Goal: Use online tool/utility: Use online tool/utility

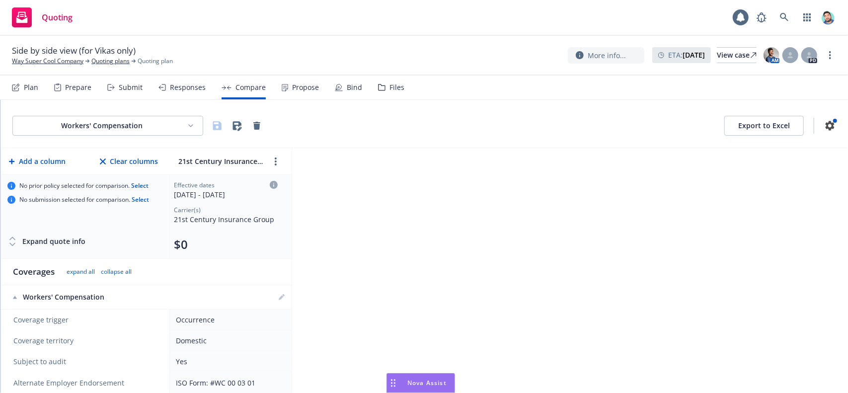
click at [393, 384] on icon "Drag to move" at bounding box center [393, 383] width 4 height 8
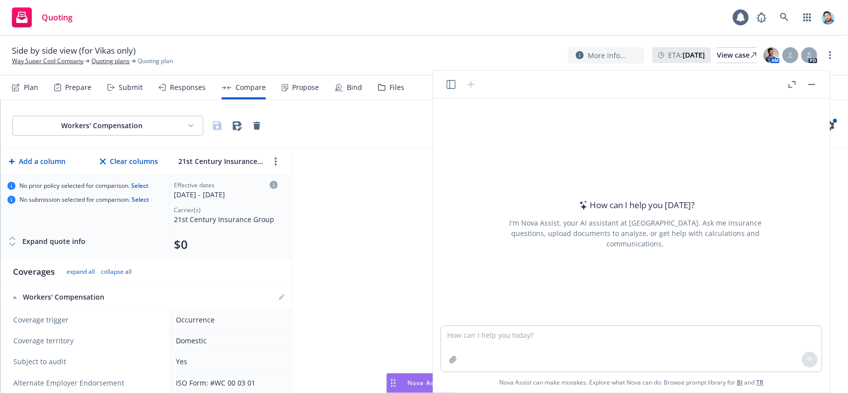
click at [449, 84] on icon "button" at bounding box center [450, 84] width 9 height 9
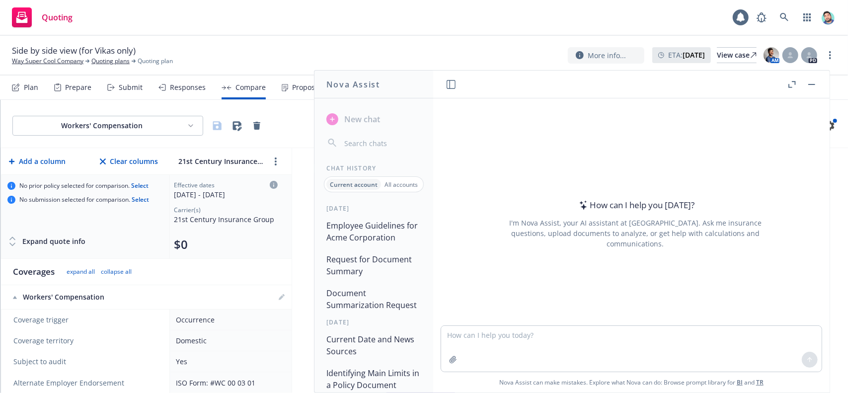
click at [363, 235] on button "Employee Guidelines for Acme Corporation" at bounding box center [373, 232] width 103 height 30
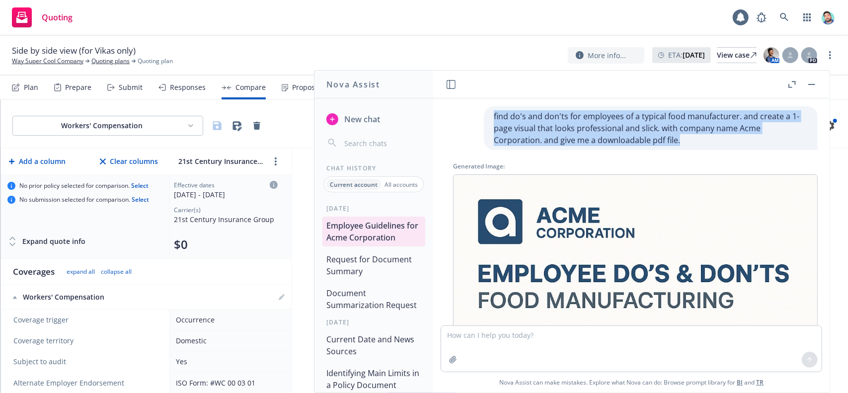
drag, startPoint x: 487, startPoint y: 117, endPoint x: 625, endPoint y: 142, distance: 140.3
click at [625, 142] on p "find do's and don'ts for employees of a typical food manufacturer. and create a…" at bounding box center [651, 128] width 314 height 36
copy p "find do's and don'ts for employees of a typical food manufacturer. and create a…"
click at [599, 135] on p "find do's and don'ts for employees of a typical food manufacturer. and create a…" at bounding box center [651, 128] width 314 height 36
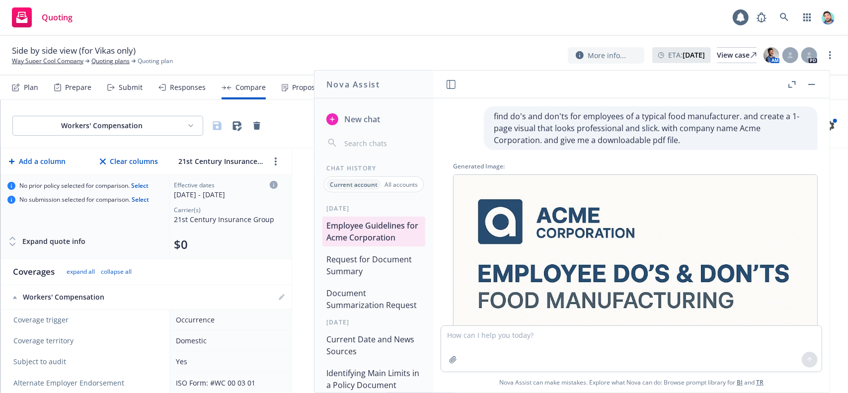
click at [352, 119] on span "New chat" at bounding box center [361, 119] width 38 height 12
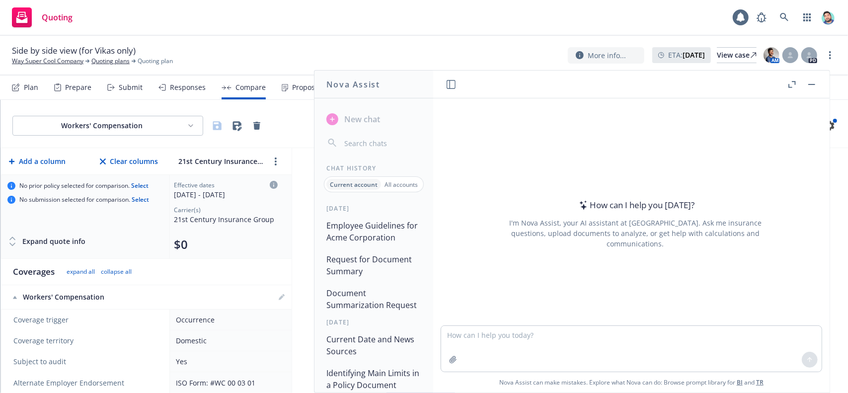
click at [516, 335] on textarea at bounding box center [631, 349] width 380 height 46
type textarea "find do's and don'ts for employees of a typical food manufacturer. and create a…"
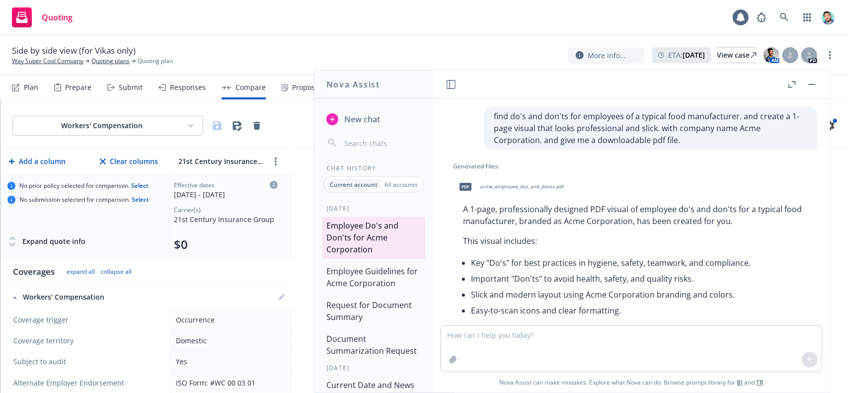
click at [520, 188] on span "acme_employee_dos_and_donts.pdf" at bounding box center [522, 186] width 84 height 6
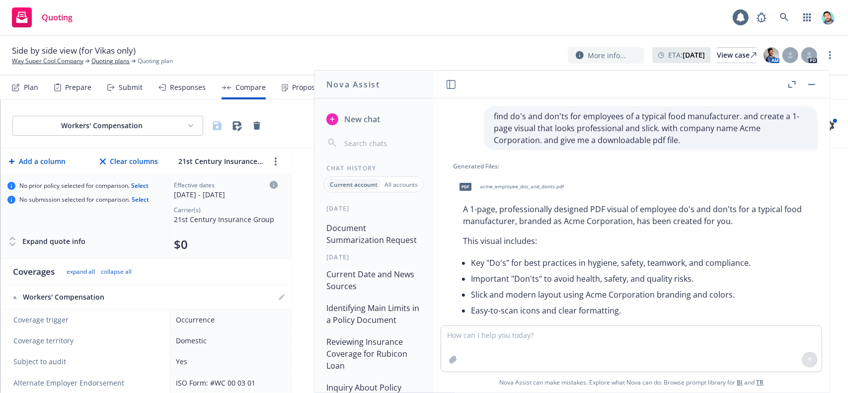
scroll to position [199, 0]
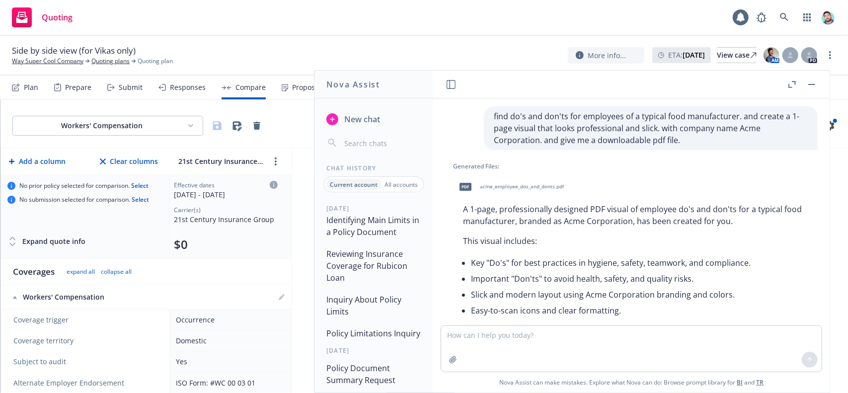
click at [380, 273] on button "Reviewing Insurance Coverage for Rubicon Loan" at bounding box center [373, 266] width 103 height 42
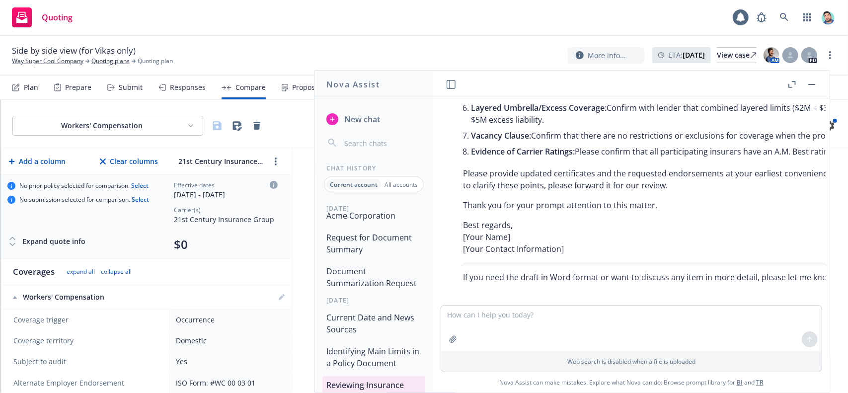
scroll to position [0, 0]
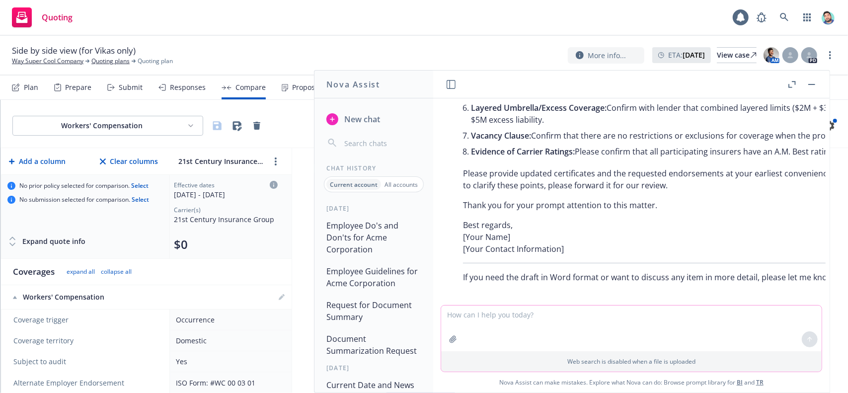
click at [514, 311] on textarea at bounding box center [631, 328] width 380 height 46
click at [357, 121] on span "New chat" at bounding box center [361, 119] width 38 height 12
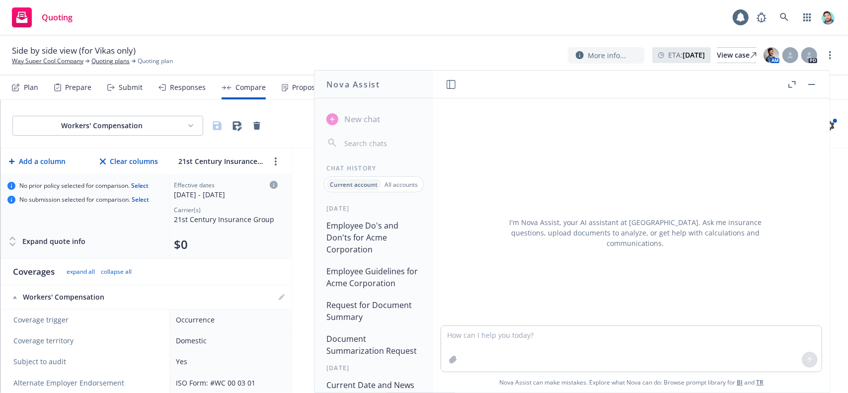
click at [487, 339] on textarea at bounding box center [631, 349] width 380 height 46
type textarea "Lor ips d sitametcon adipiscin elitsedd eiu Temporin utl etdo magnaa en Adm Ven…"
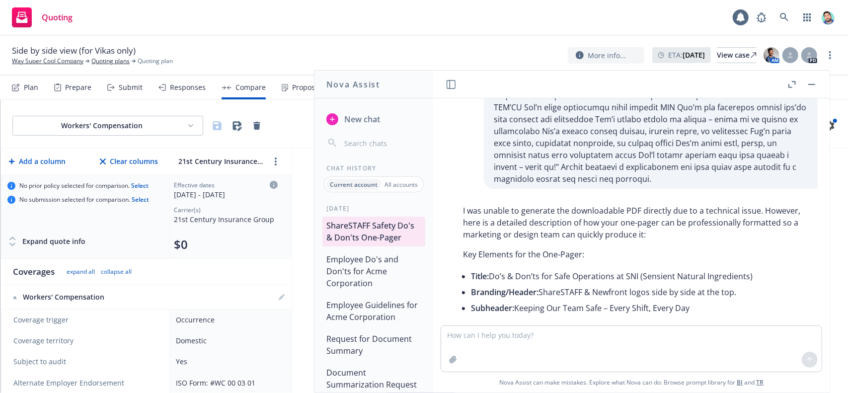
scroll to position [376, 0]
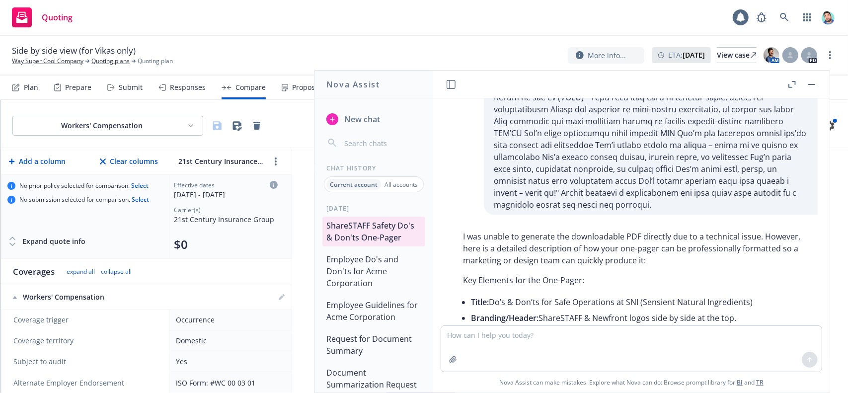
click at [793, 83] on icon "button" at bounding box center [791, 84] width 7 height 7
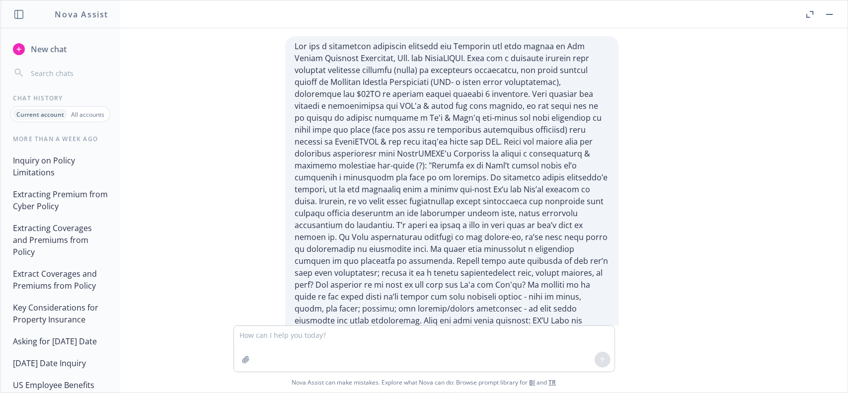
scroll to position [993, 0]
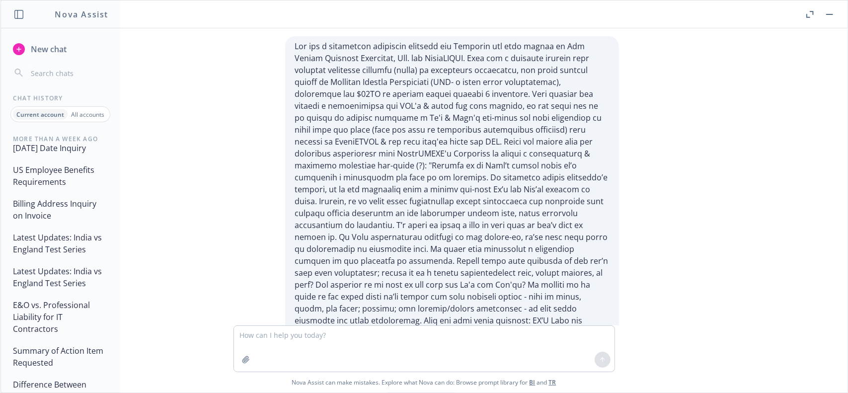
click at [37, 51] on span "New chat" at bounding box center [48, 49] width 38 height 12
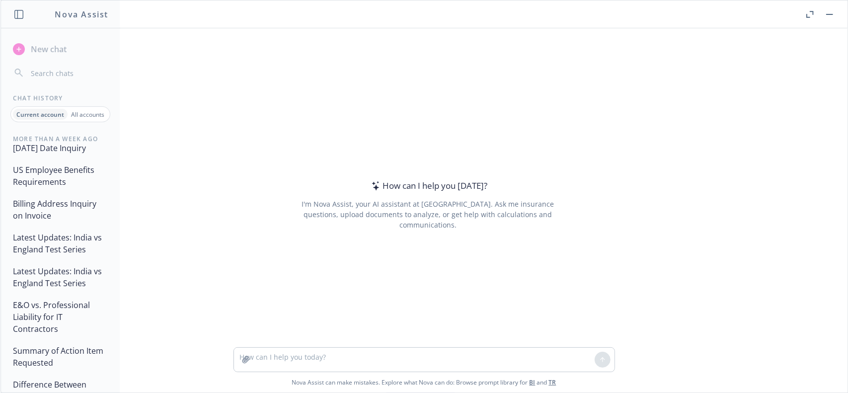
scroll to position [981, 0]
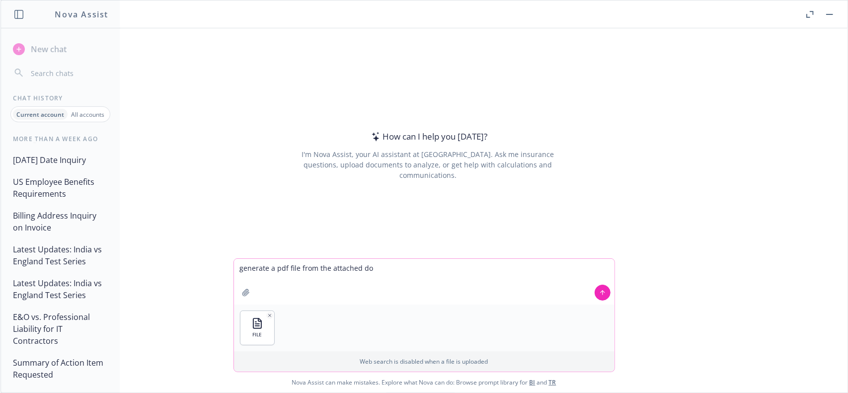
type textarea "generate a pdf file from the attached doc"
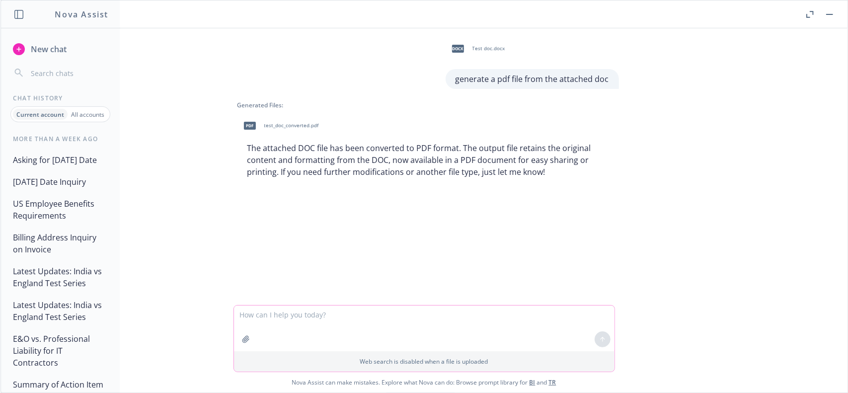
scroll to position [1015, 0]
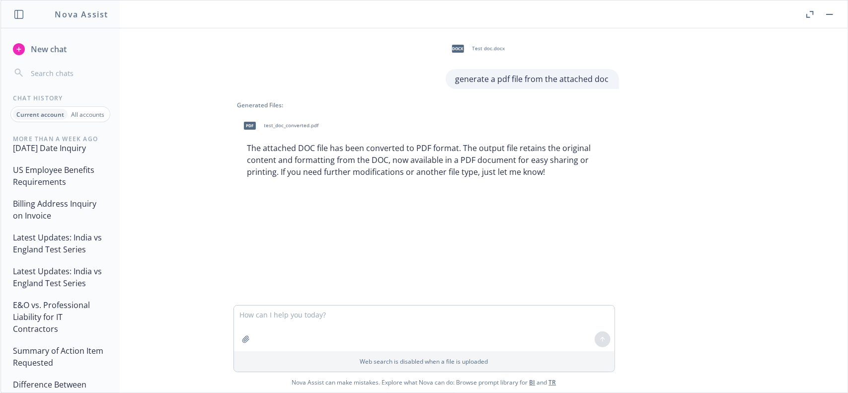
click at [290, 128] on span "test_doc_converted.pdf" at bounding box center [291, 125] width 55 height 6
